Goal: Check status

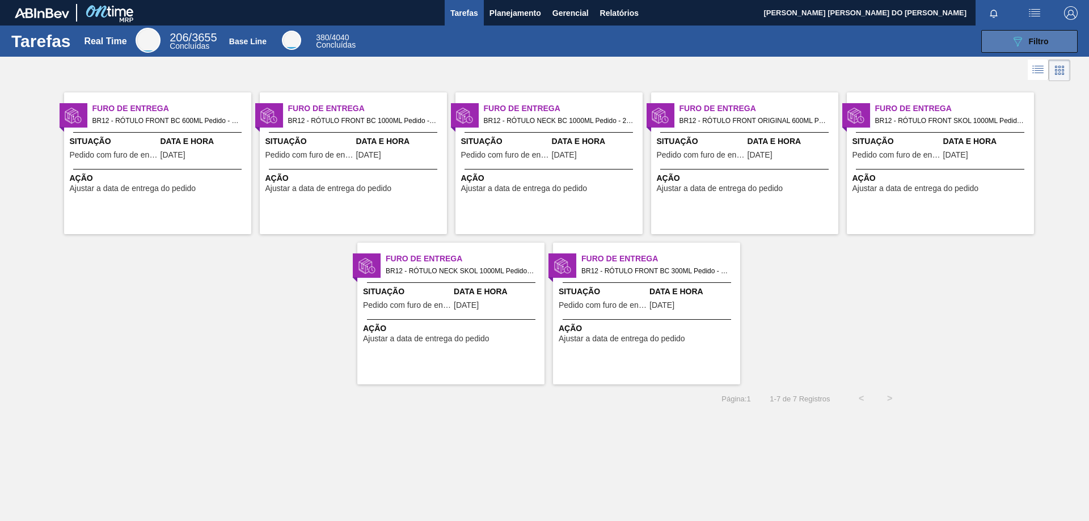
click at [1048, 38] on span "Filtro" at bounding box center [1039, 41] width 20 height 9
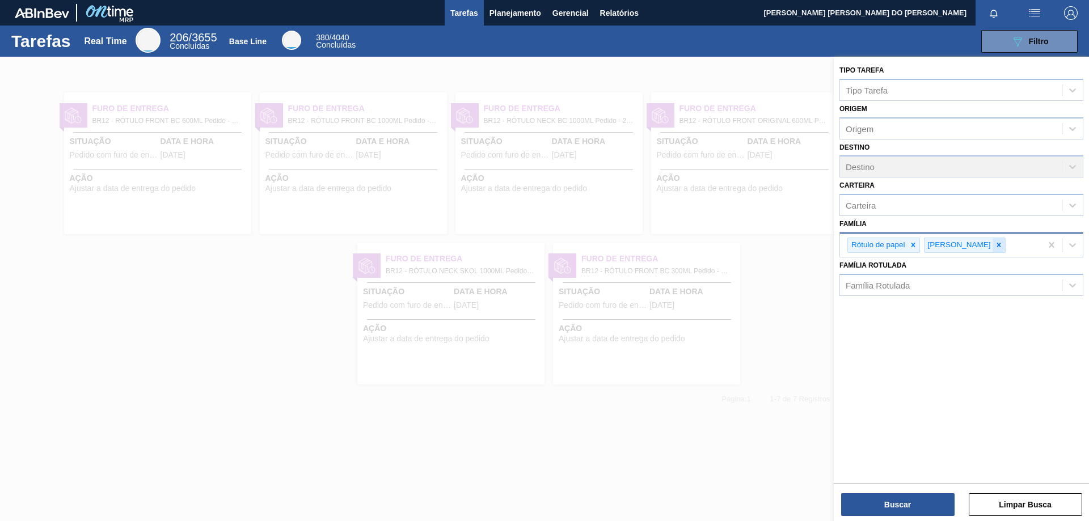
click at [995, 243] on icon at bounding box center [999, 245] width 8 height 8
click at [913, 243] on icon at bounding box center [913, 245] width 8 height 8
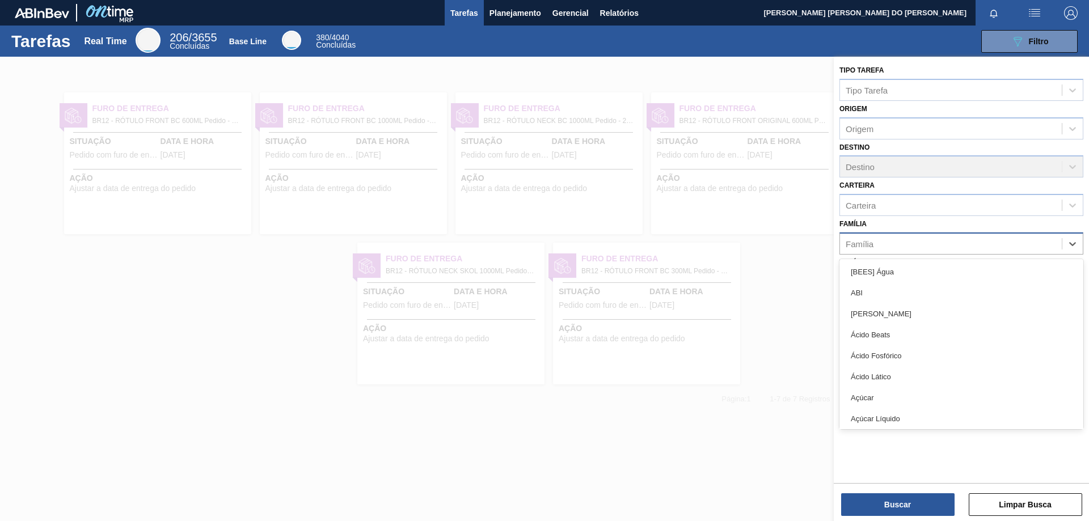
click at [912, 244] on div "Família" at bounding box center [951, 243] width 222 height 16
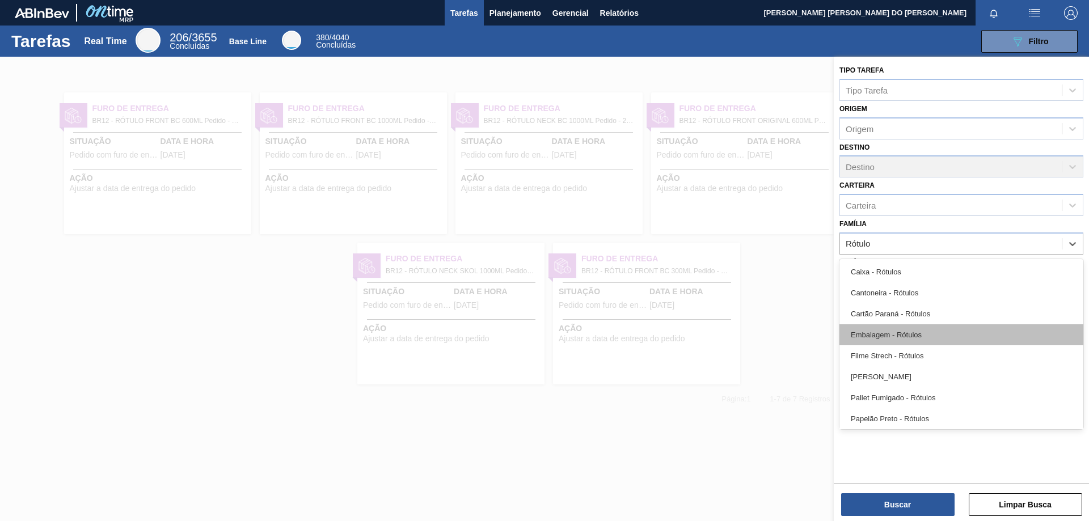
type input "Rótulo"
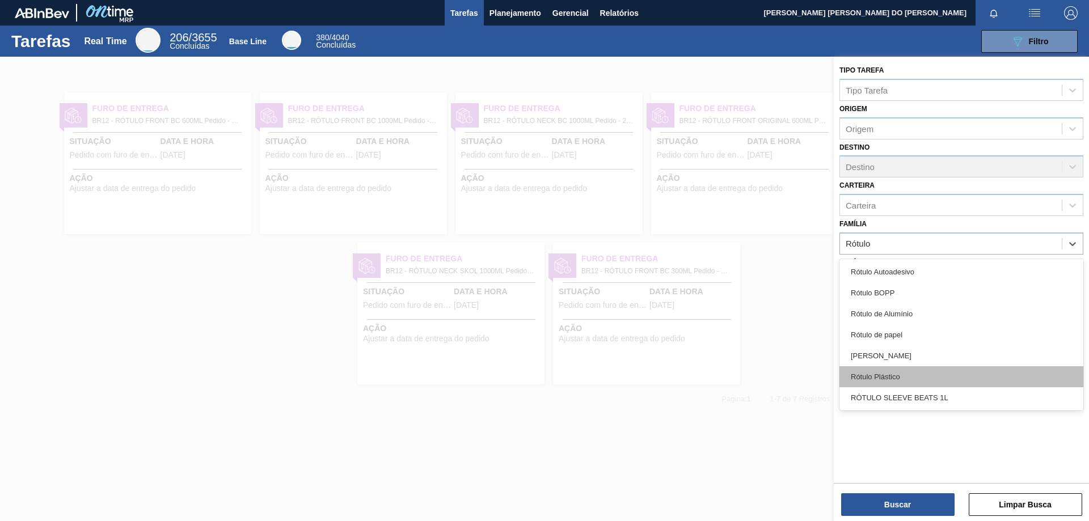
click at [888, 374] on div "Rótulo Plástico" at bounding box center [961, 376] width 244 height 21
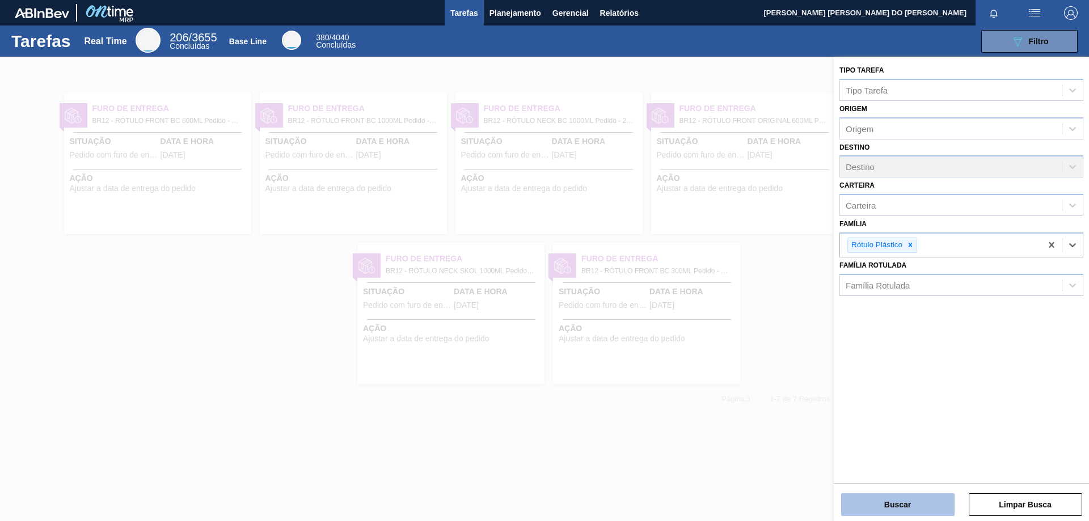
click at [914, 499] on button "Buscar" at bounding box center [897, 504] width 113 height 23
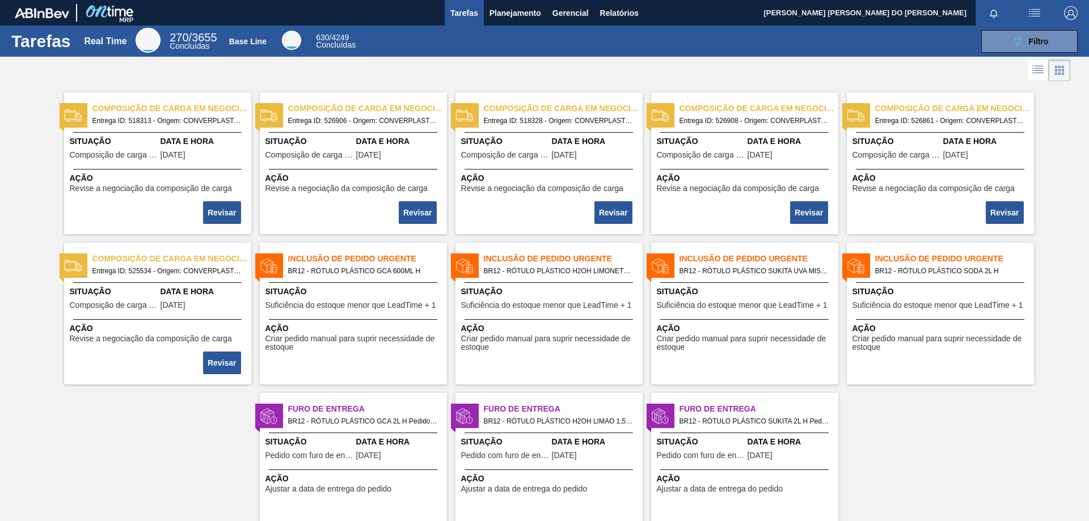
scroll to position [42, 0]
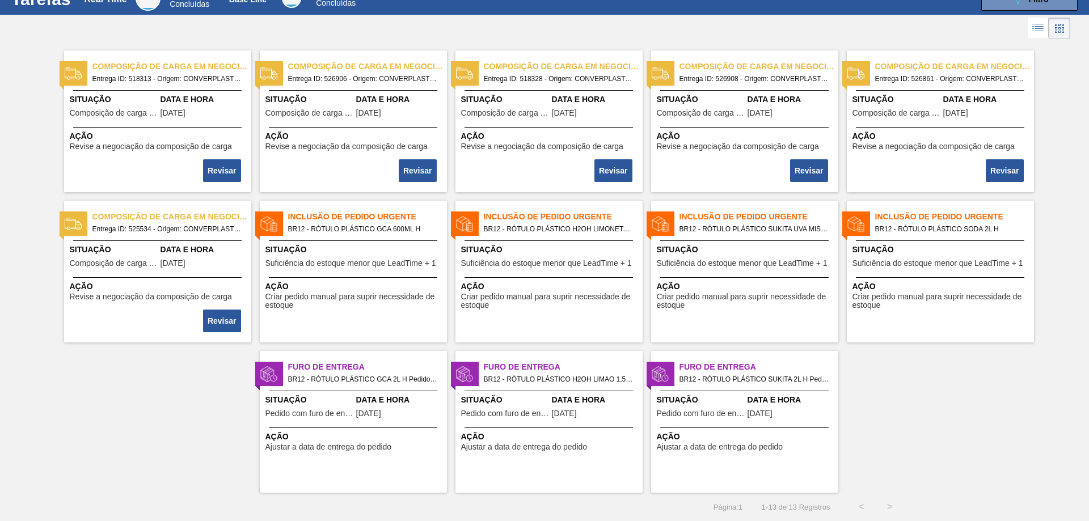
click at [933, 81] on span "Entrega ID: 526861 - Origem: CONVERPLAST - GUARULHOS (SP) - Destino: BR12" at bounding box center [950, 79] width 150 height 12
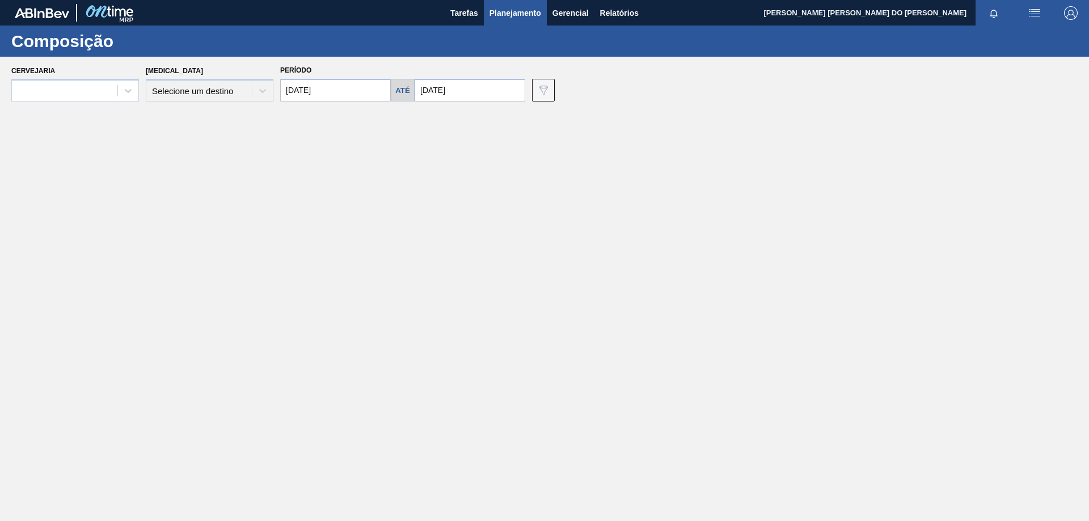
type input "[DATE]"
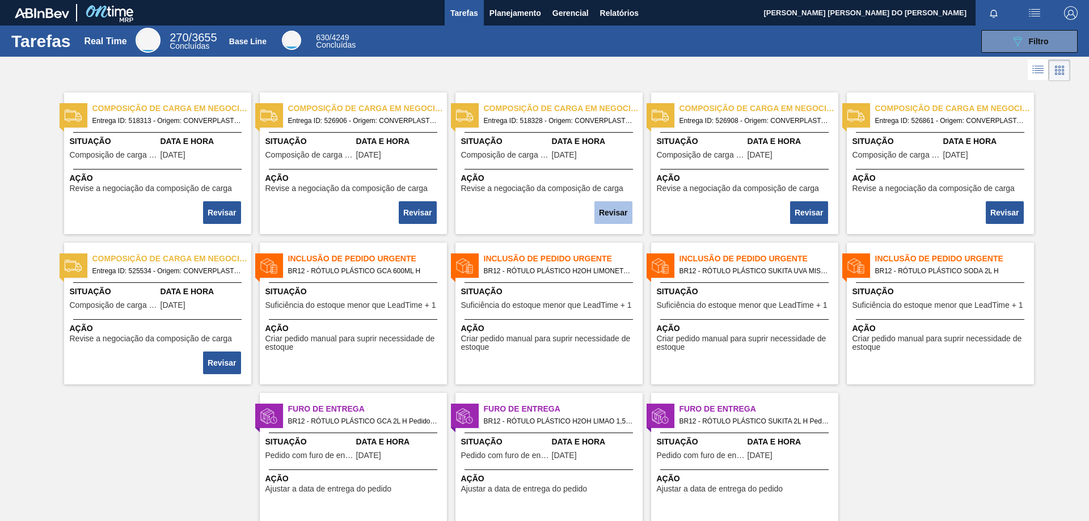
click at [612, 218] on button "Revisar" at bounding box center [613, 212] width 38 height 23
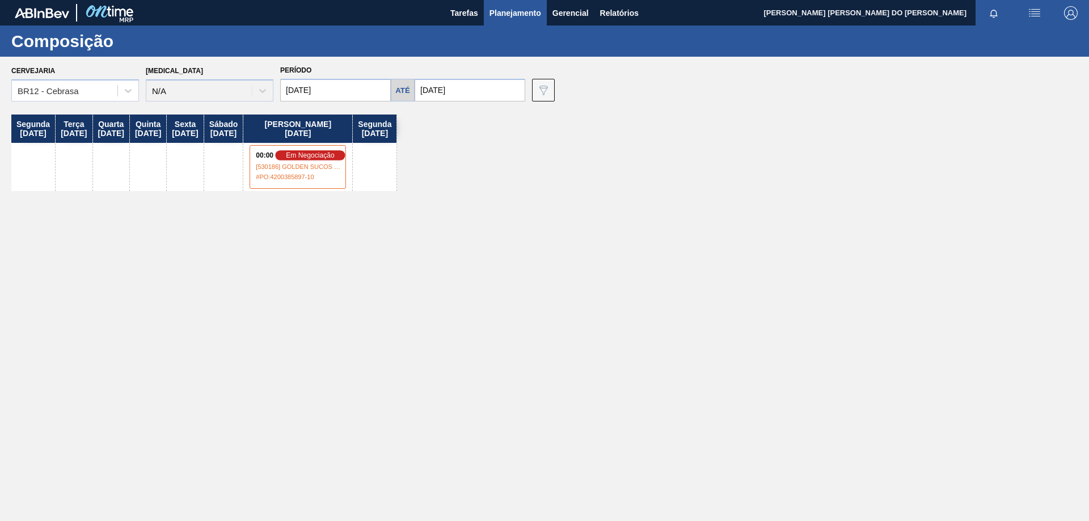
click at [334, 155] on span "em negociação" at bounding box center [310, 154] width 48 height 7
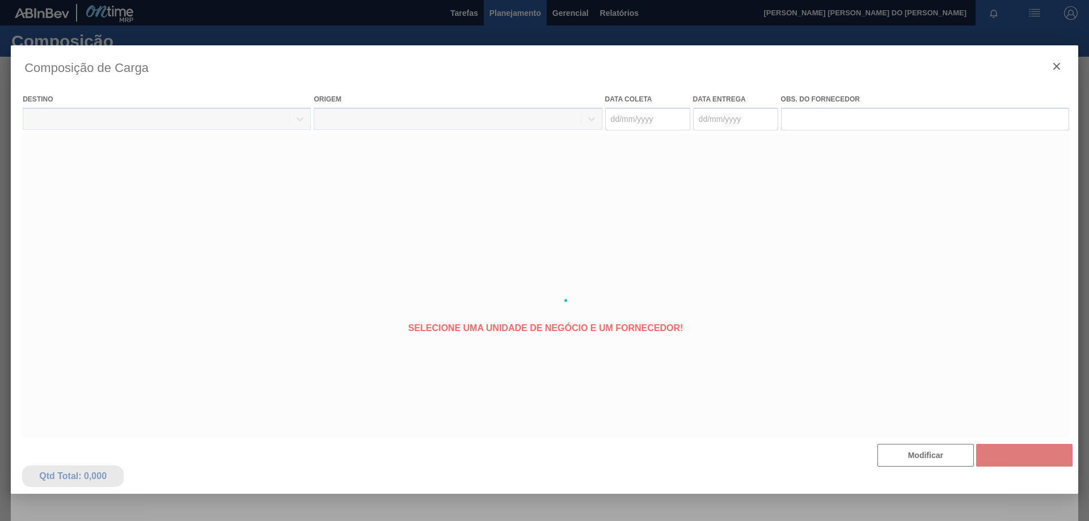
type coleta "[DATE]"
type entrega "[DATE]"
